Goal: Task Accomplishment & Management: Manage account settings

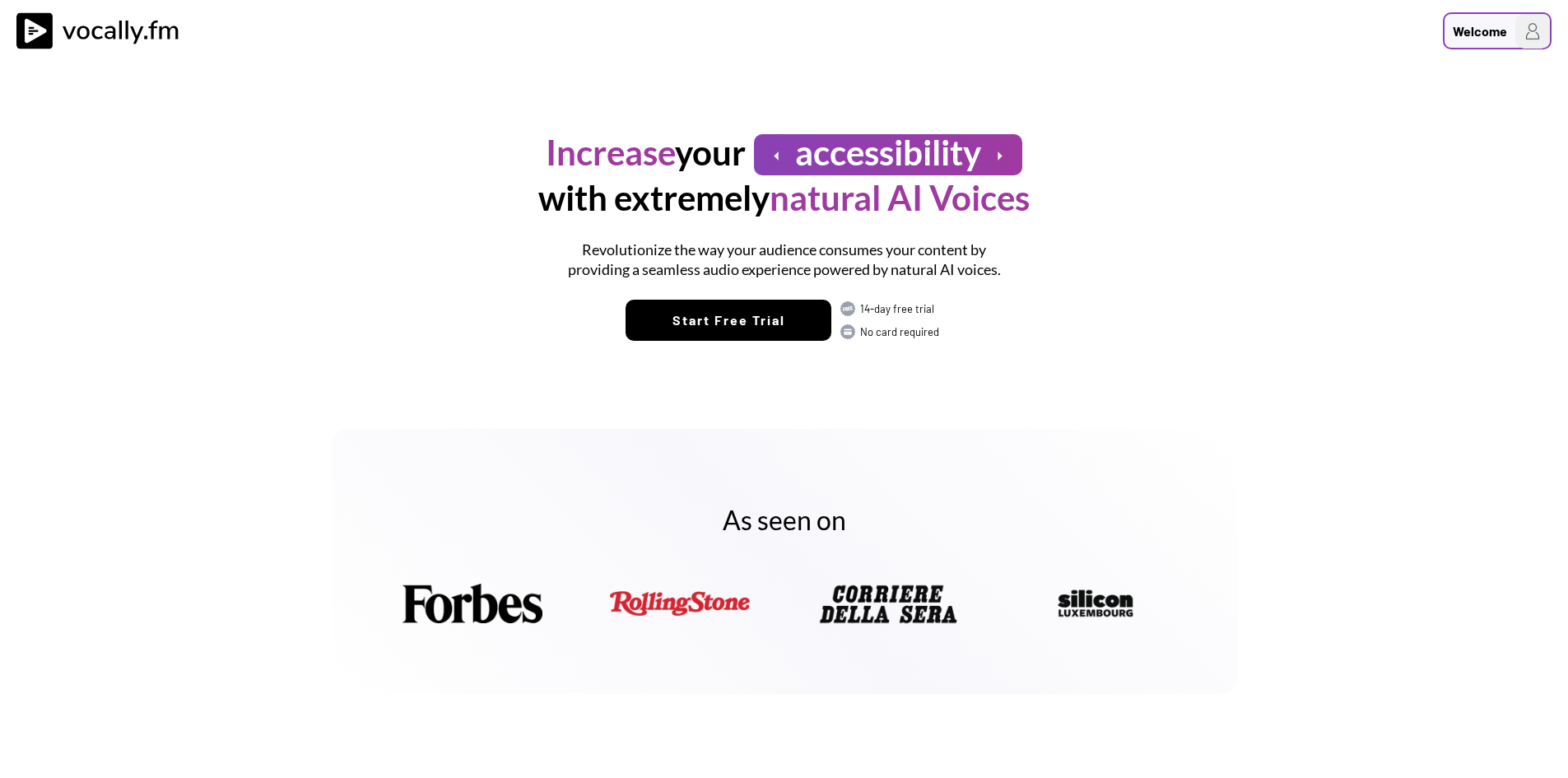
click at [1532, 34] on img at bounding box center [1532, 31] width 34 height 34
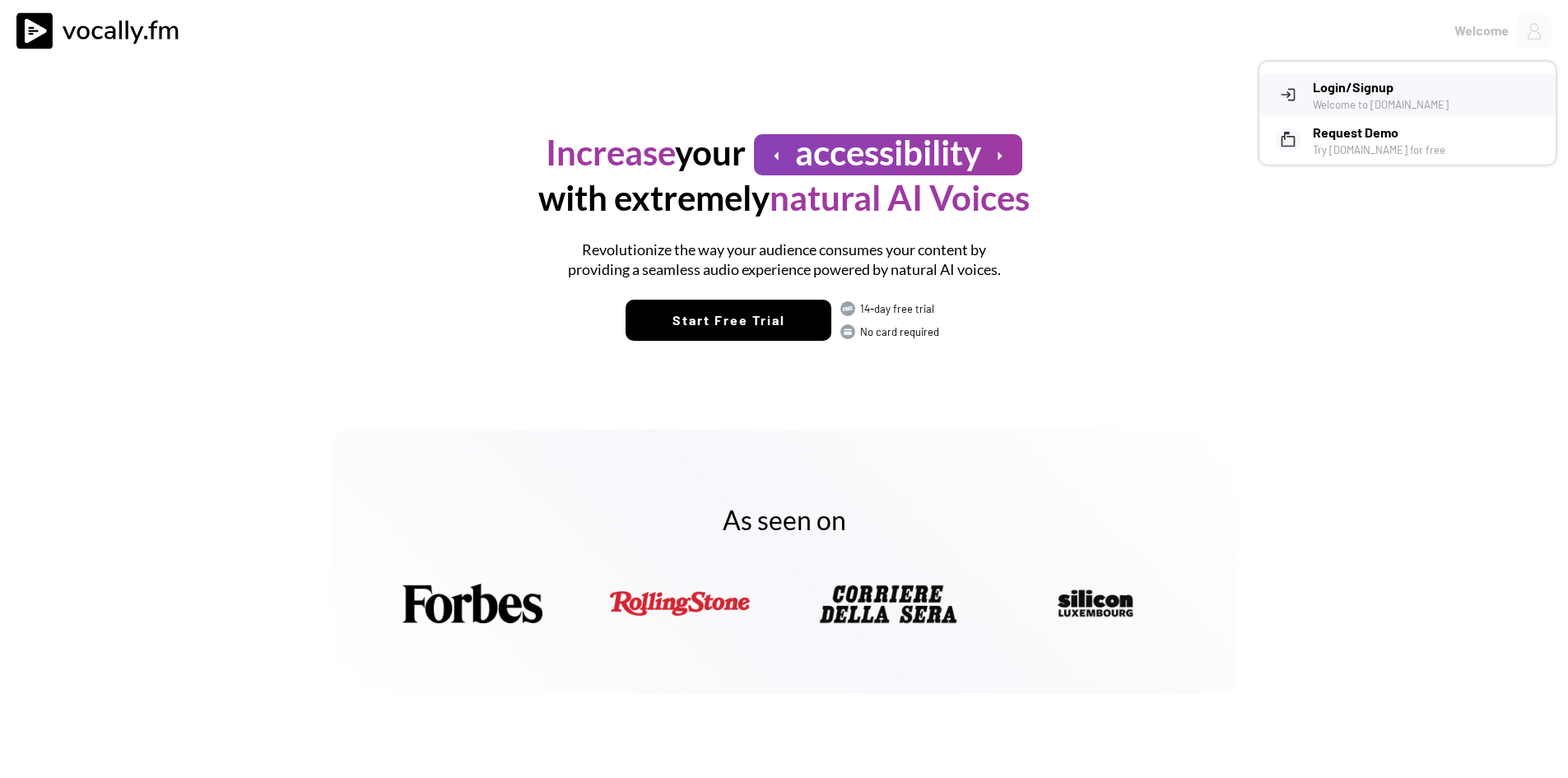
click at [1340, 94] on h3 "Login/Signup" at bounding box center [1427, 87] width 230 height 19
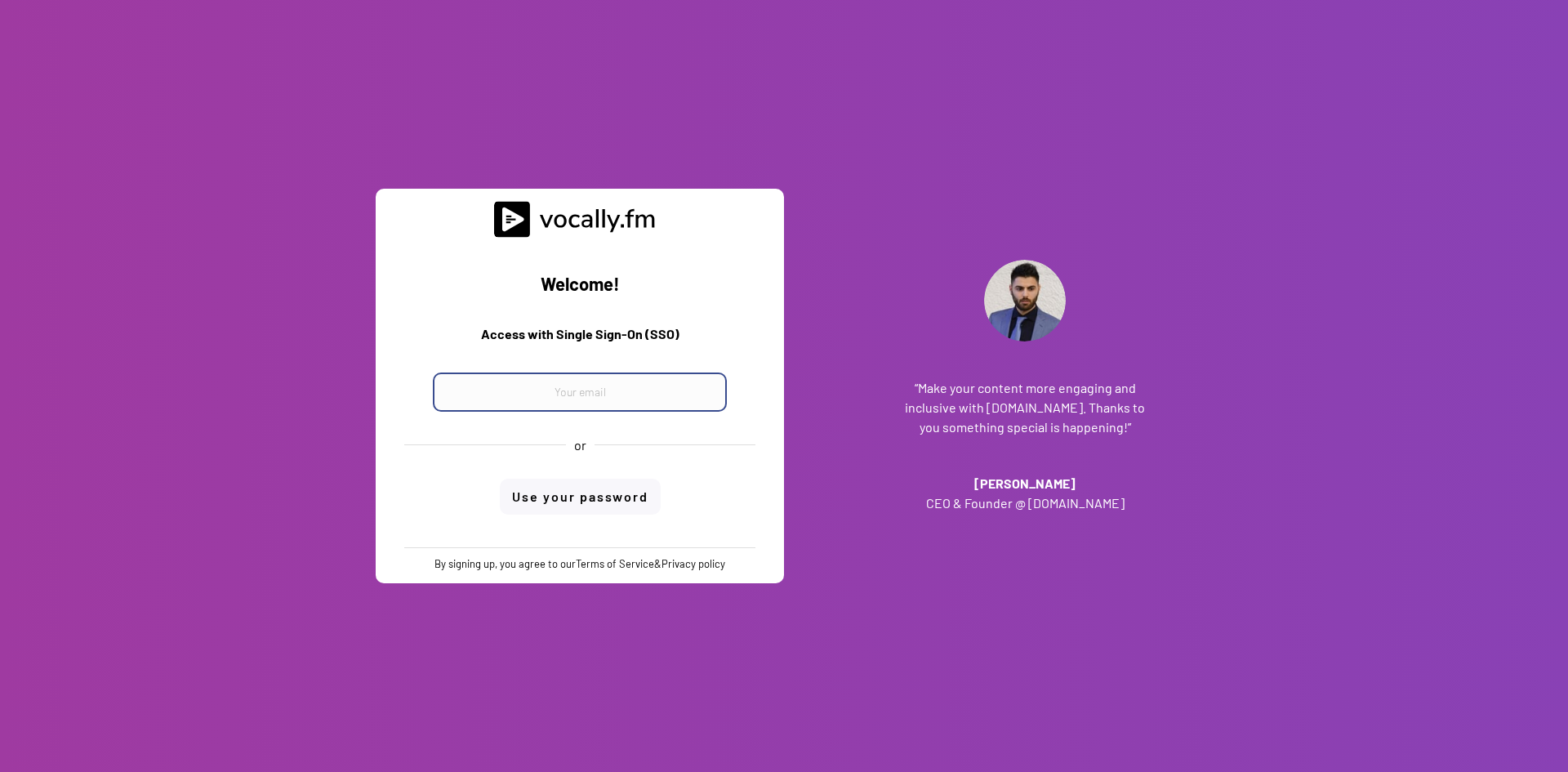
click at [581, 394] on input "email" at bounding box center [580, 392] width 295 height 39
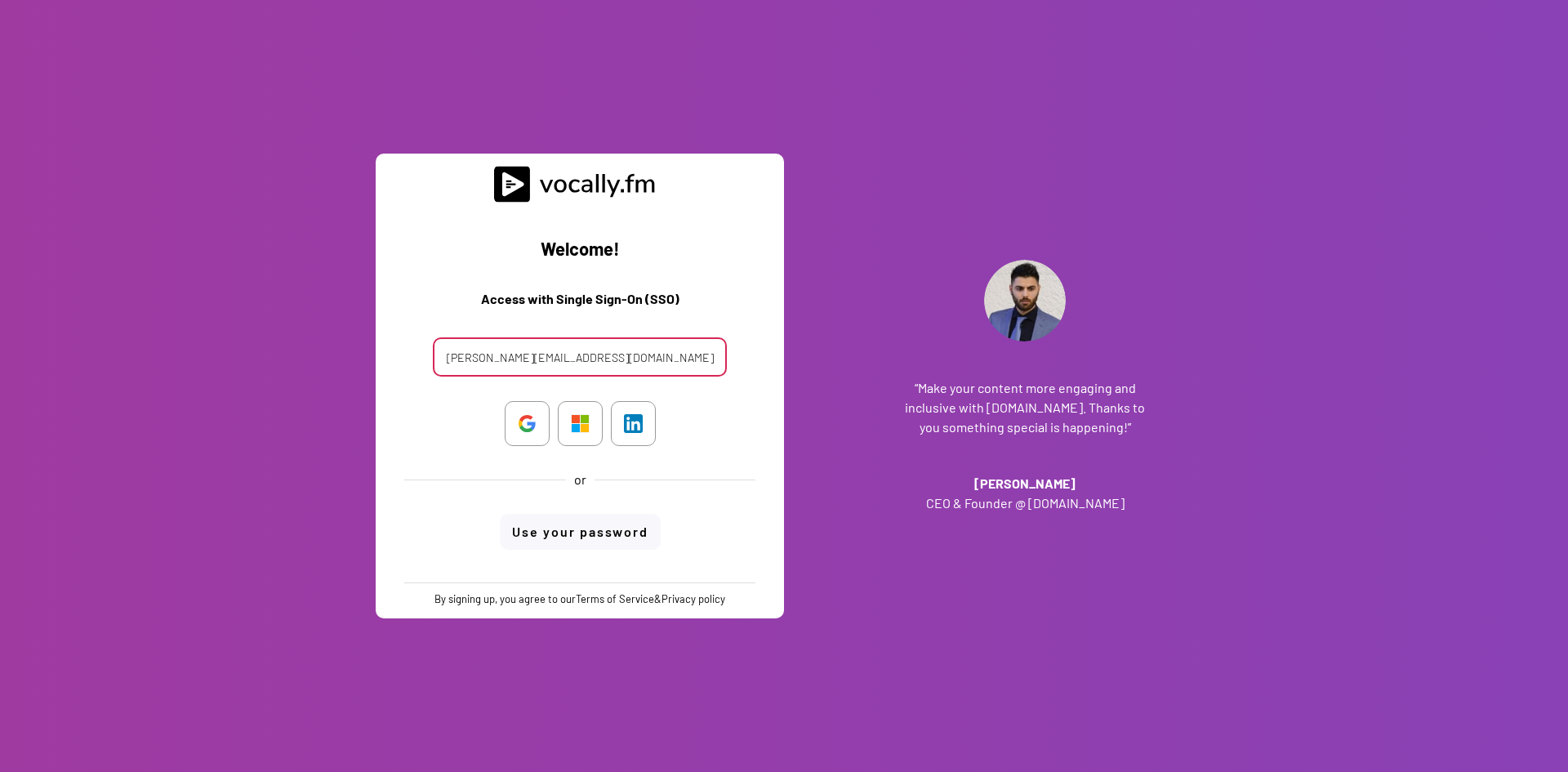
type input "[PERSON_NAME][EMAIL_ADDRESS][DOMAIN_NAME]"
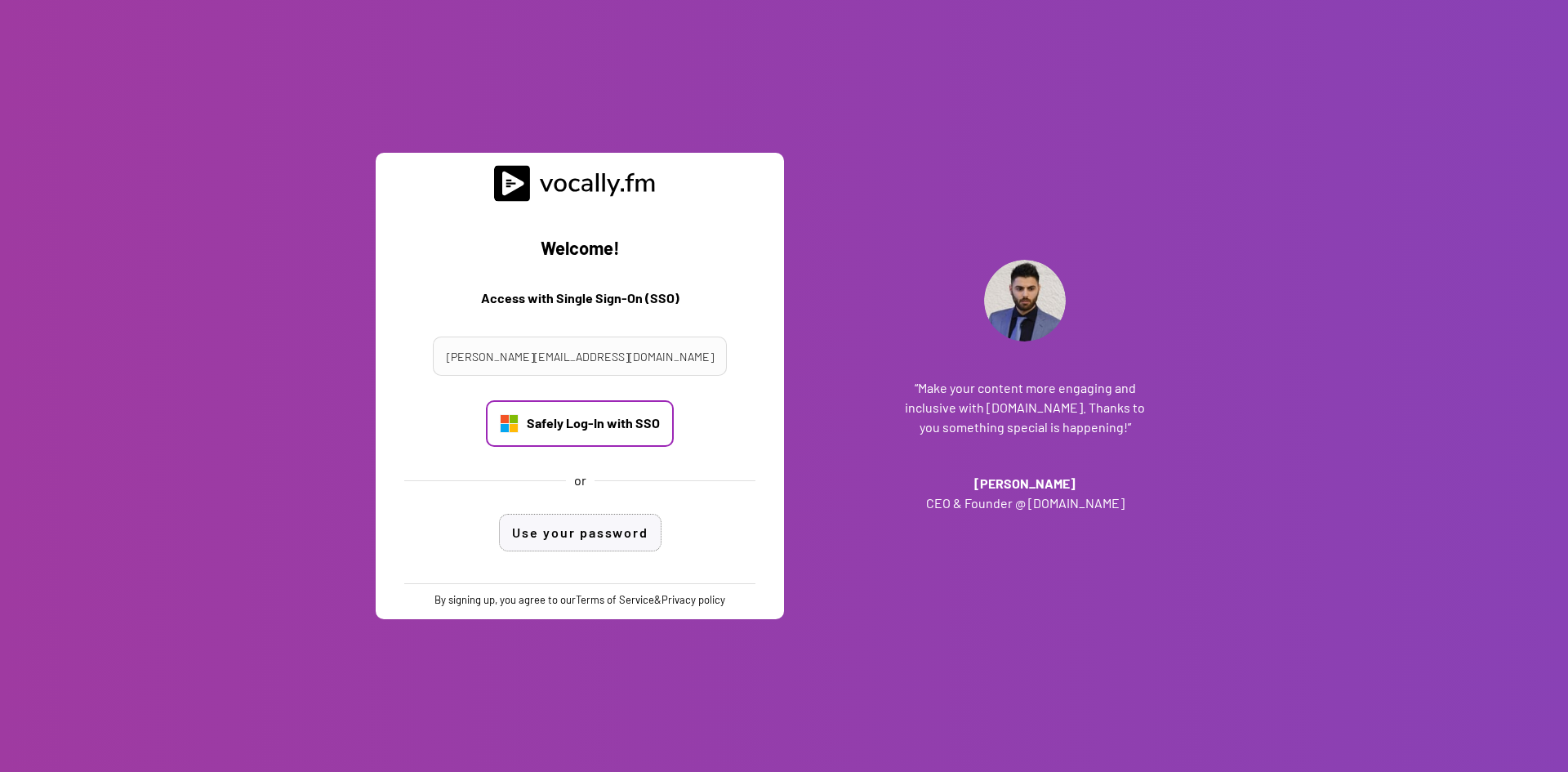
click at [585, 425] on div "Safely Log-In with SSO" at bounding box center [593, 423] width 133 height 18
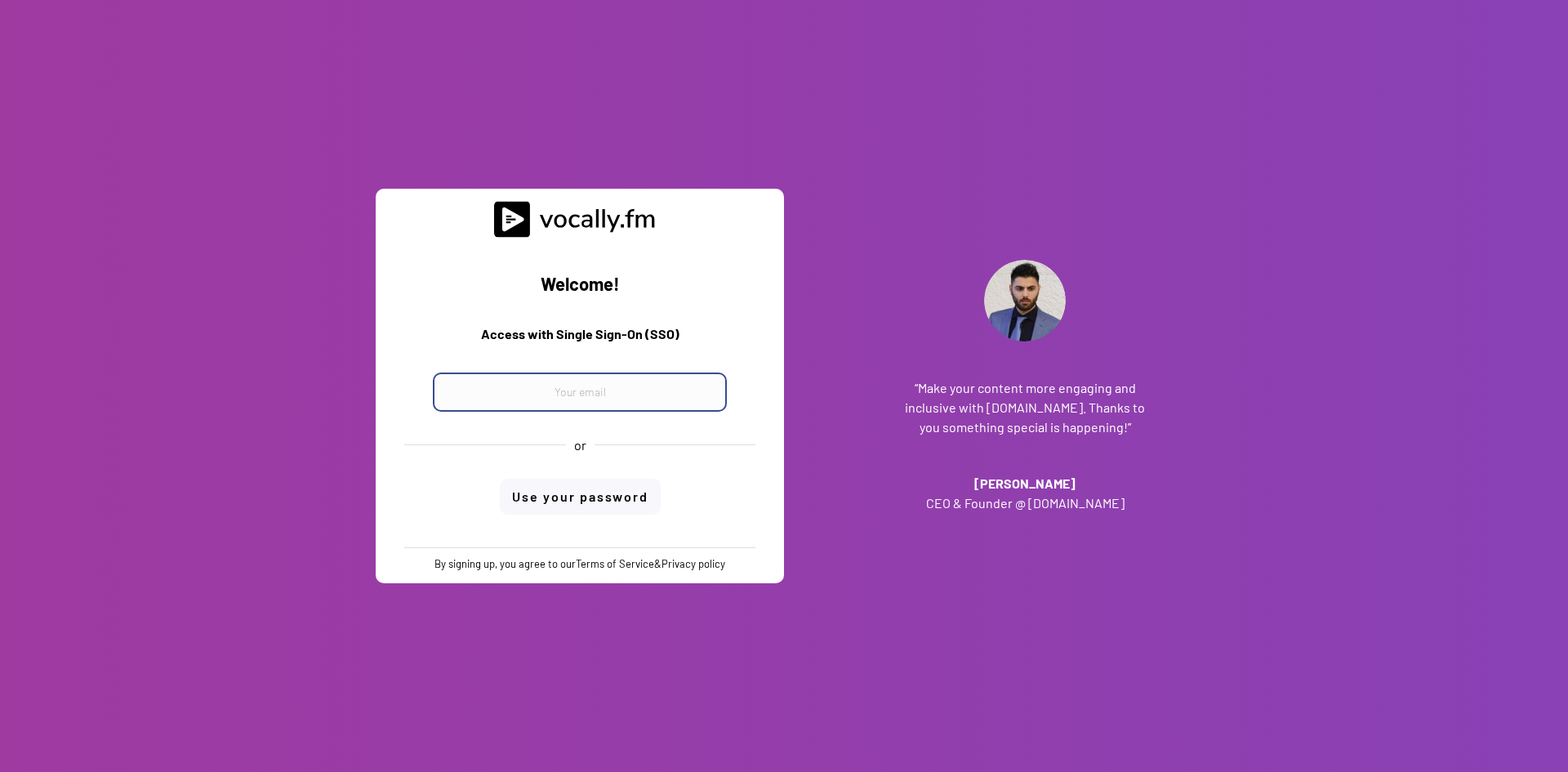
click at [574, 391] on input "email" at bounding box center [580, 392] width 295 height 39
